Goal: Check status

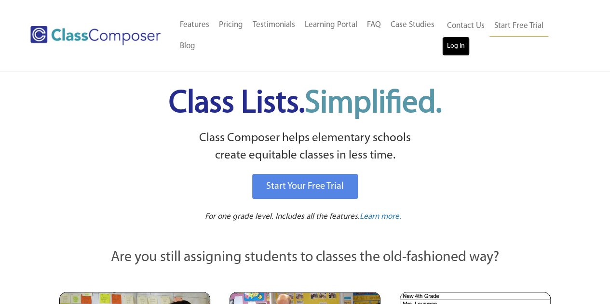
click at [453, 48] on link "Log In" at bounding box center [455, 46] width 27 height 19
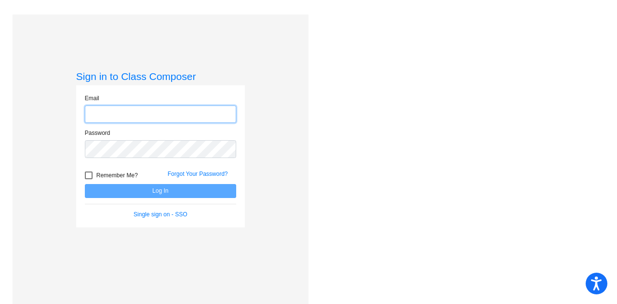
type input "[PERSON_NAME][EMAIL_ADDRESS][DOMAIN_NAME]"
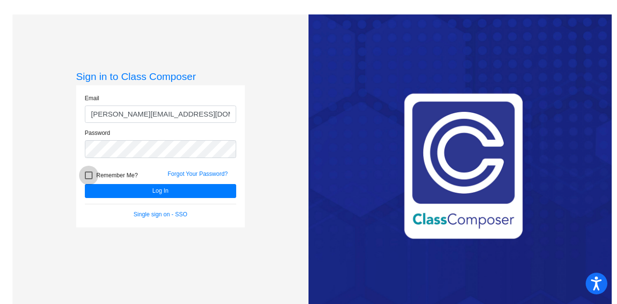
drag, startPoint x: 92, startPoint y: 171, endPoint x: 98, endPoint y: 172, distance: 6.3
click at [93, 171] on label "Remember Me?" at bounding box center [111, 176] width 53 height 12
click at [89, 179] on input "Remember Me?" at bounding box center [88, 179] width 0 height 0
checkbox input "true"
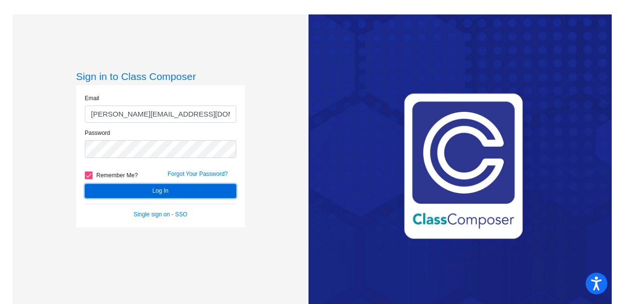
click at [121, 190] on button "Log In" at bounding box center [160, 191] width 151 height 14
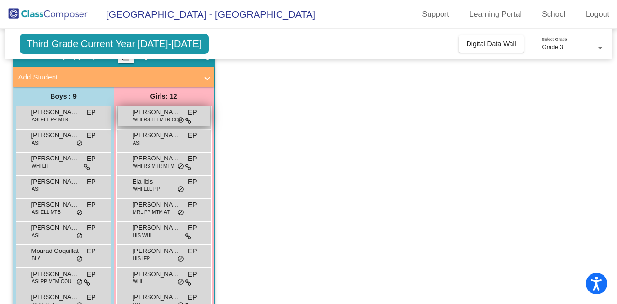
scroll to position [96, 0]
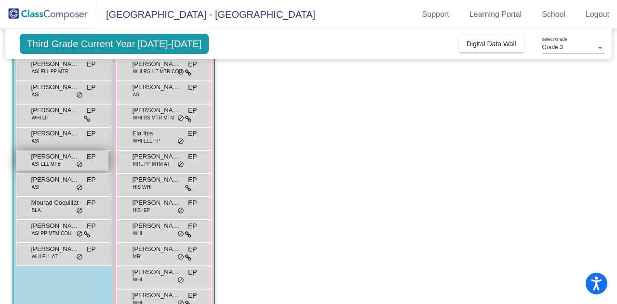
click at [69, 160] on span "[PERSON_NAME]" at bounding box center [55, 157] width 48 height 10
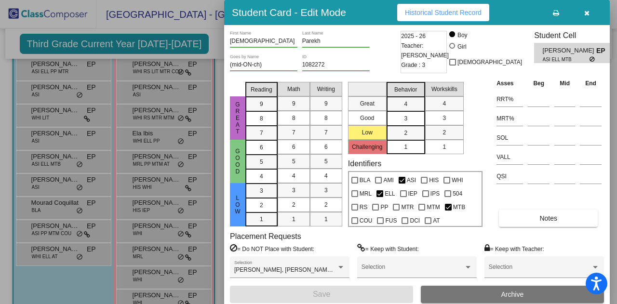
click at [442, 14] on span "Historical Student Record" at bounding box center [443, 13] width 77 height 8
